Goal: Task Accomplishment & Management: Manage account settings

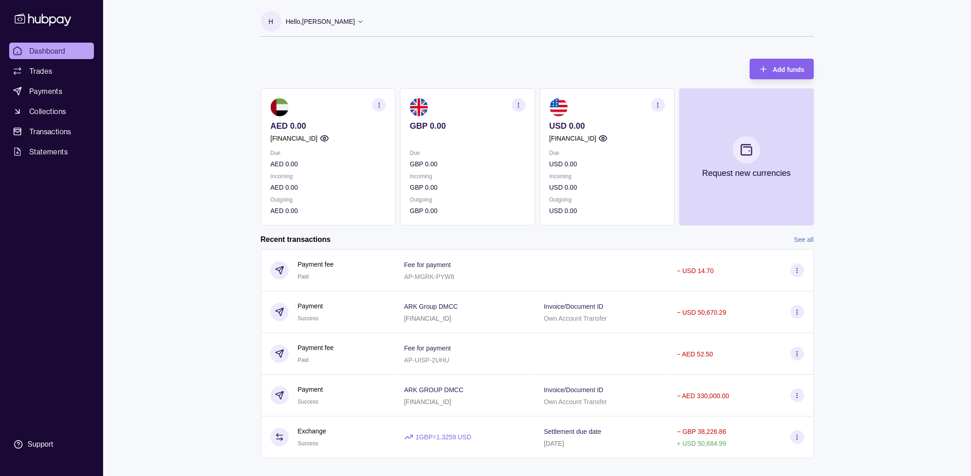
click at [208, 181] on div "Dashboard Trades Payments Collections Transactions Statements Support H Hello, …" at bounding box center [485, 244] width 971 height 488
click at [97, 263] on div "Dashboard Trades Payments Collections Transactions Statements Support" at bounding box center [51, 248] width 92 height 411
click at [59, 152] on span "Statements" at bounding box center [48, 151] width 38 height 11
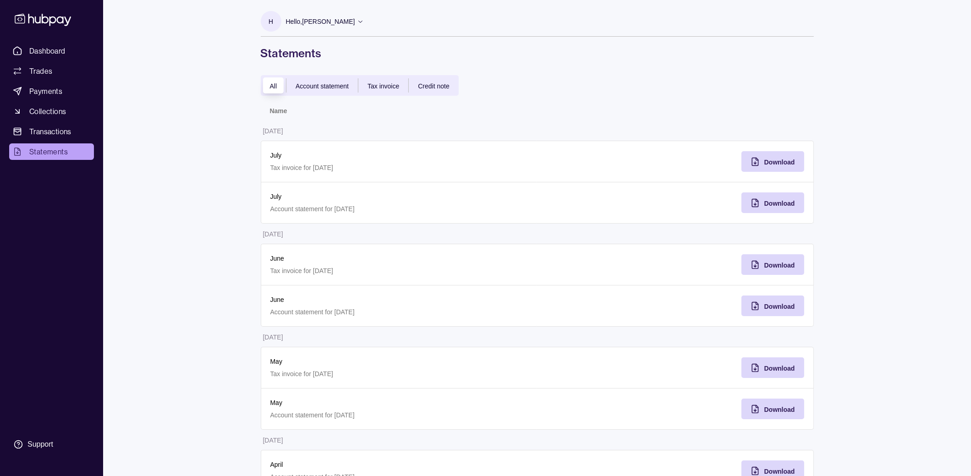
click at [334, 83] on span "Account statement" at bounding box center [322, 85] width 53 height 7
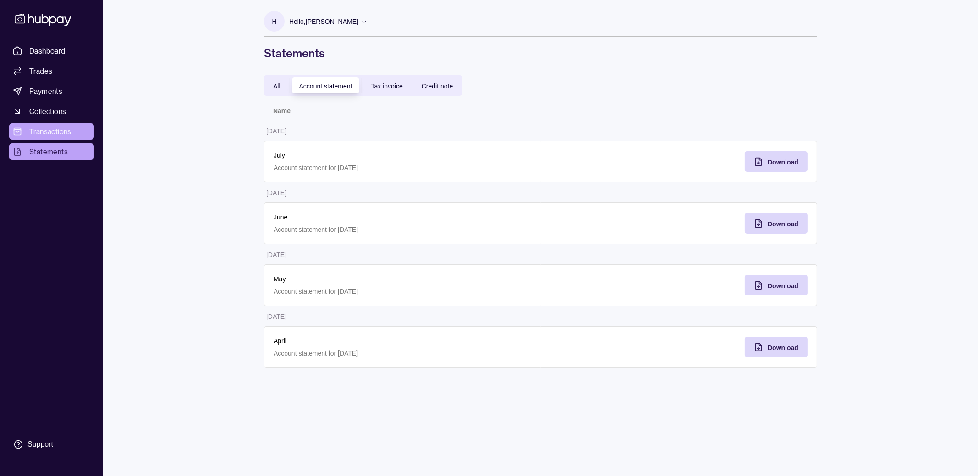
click at [62, 133] on span "Transactions" at bounding box center [50, 131] width 42 height 11
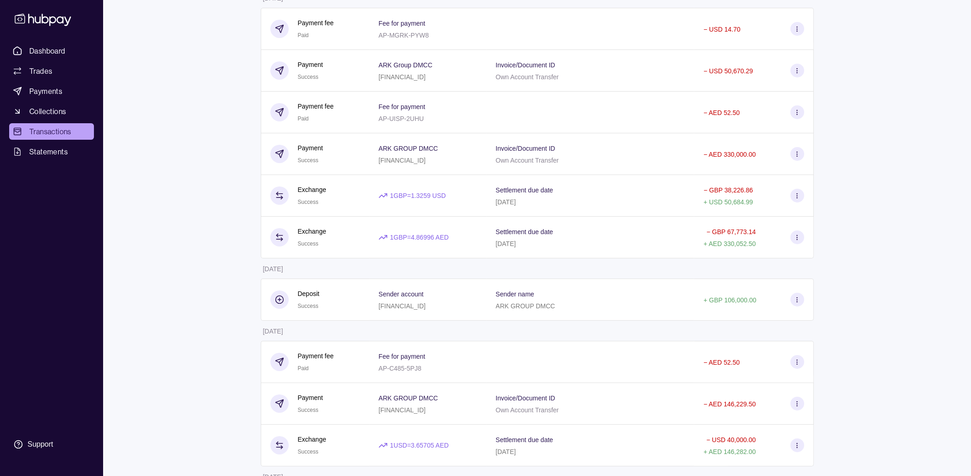
scroll to position [39, 0]
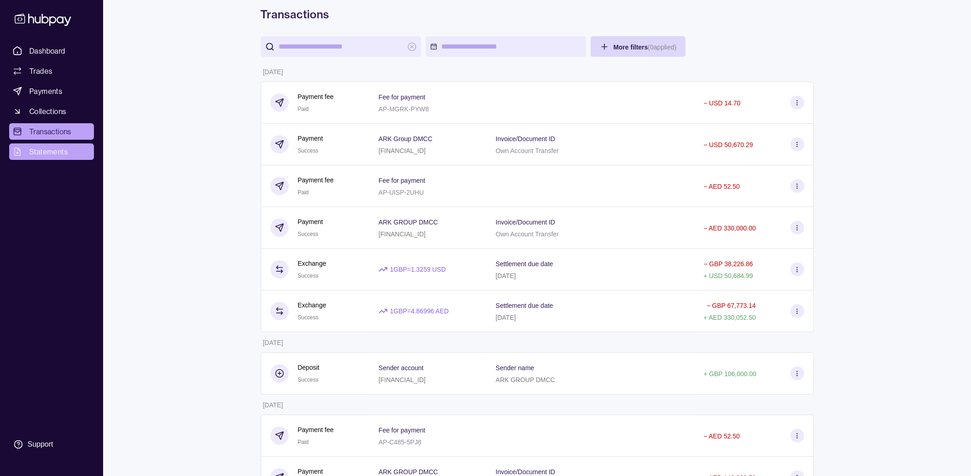
click at [41, 159] on link "Statements" at bounding box center [51, 151] width 85 height 16
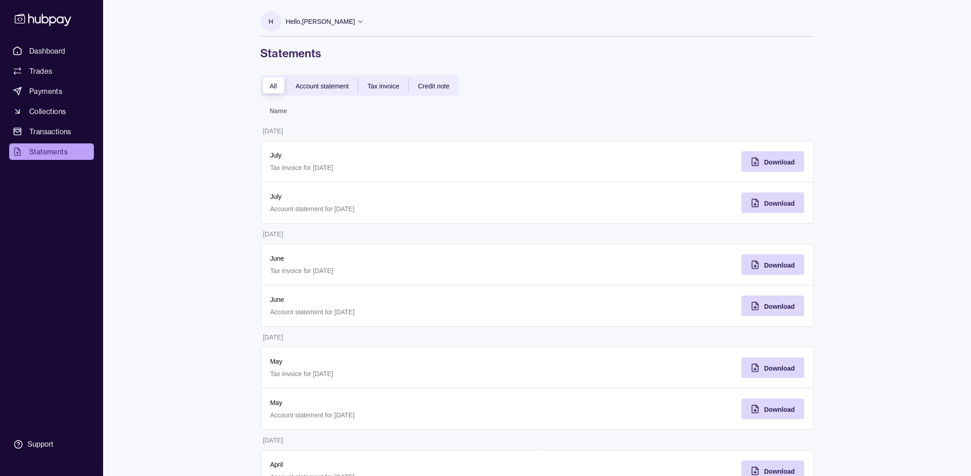
click at [325, 88] on span "Account statement" at bounding box center [322, 85] width 53 height 7
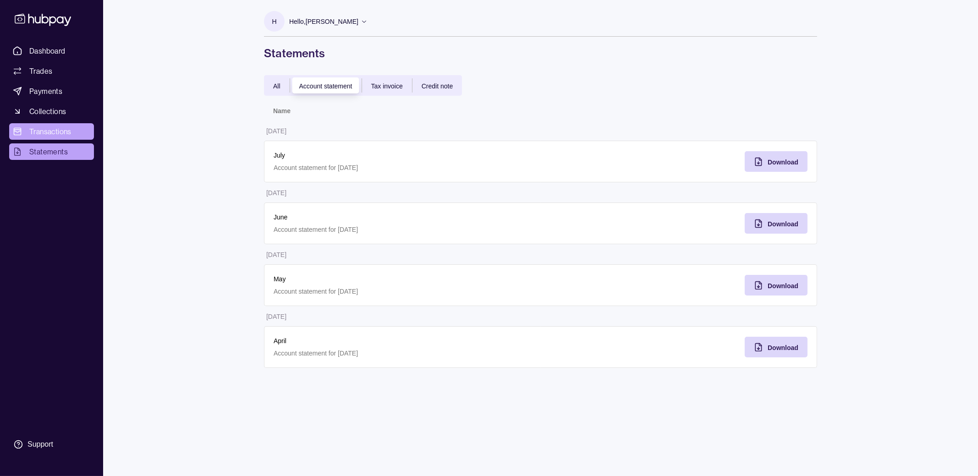
click at [55, 132] on span "Transactions" at bounding box center [50, 131] width 42 height 11
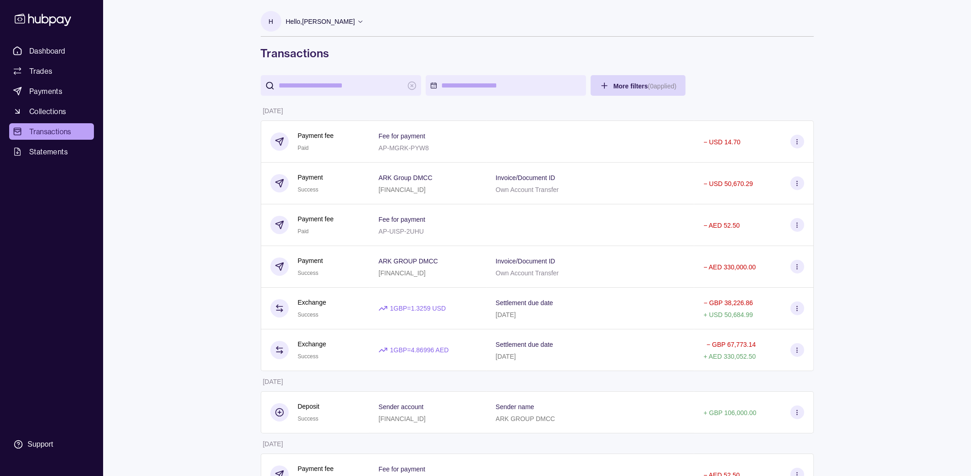
drag, startPoint x: 47, startPoint y: 52, endPoint x: 99, endPoint y: 55, distance: 51.8
click at [47, 51] on span "Dashboard" at bounding box center [47, 50] width 36 height 11
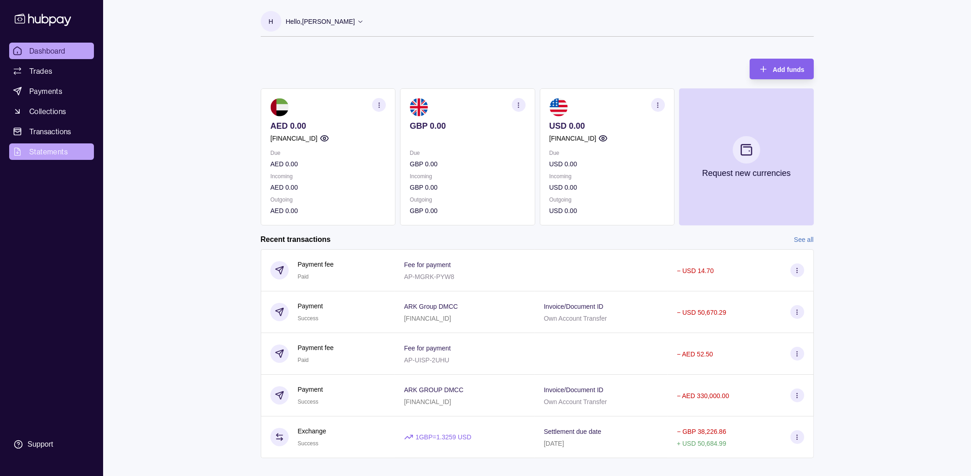
click at [27, 155] on link "Statements" at bounding box center [51, 151] width 85 height 16
